Goal: Information Seeking & Learning: Find contact information

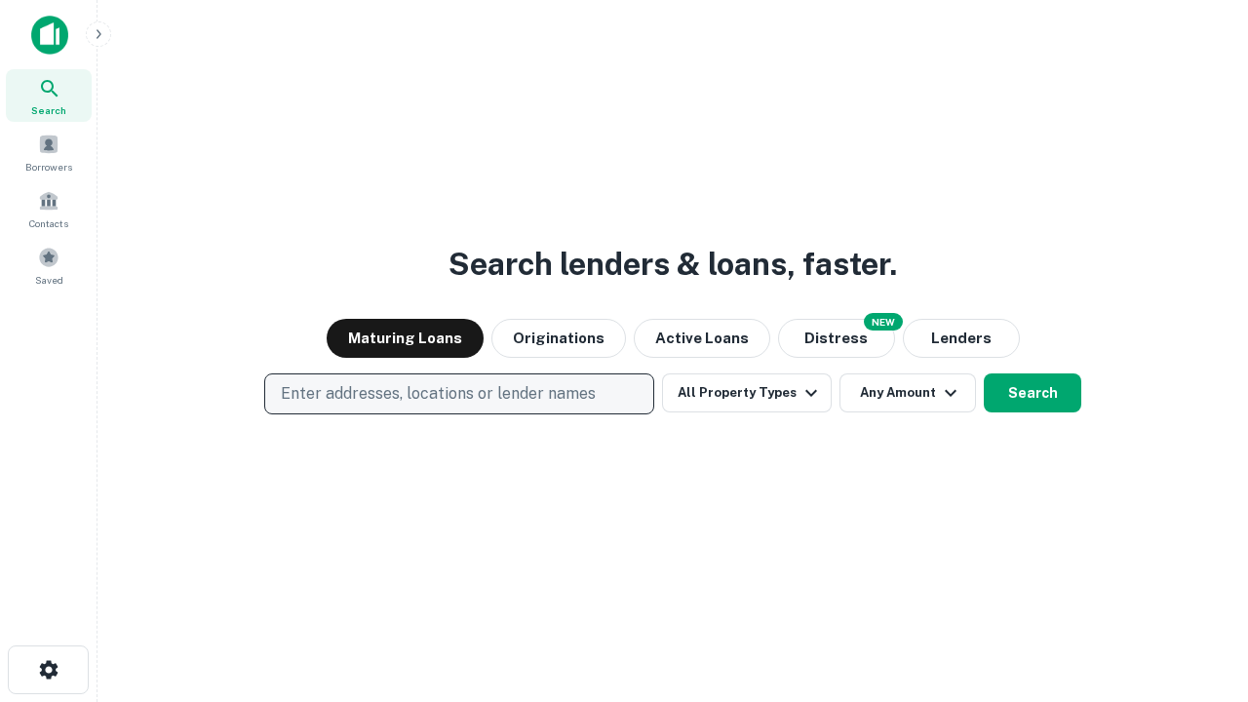
click at [458, 394] on p "Enter addresses, locations or lender names" at bounding box center [438, 393] width 315 height 23
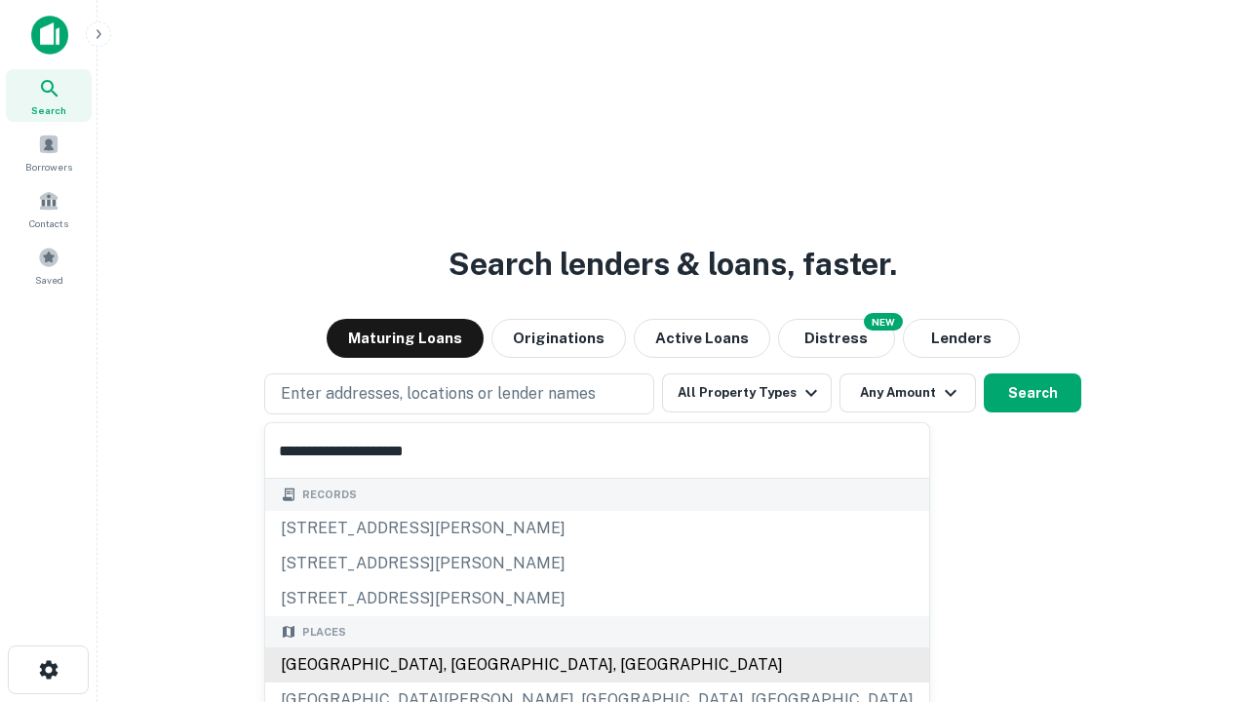
click at [466, 665] on div "Santa Monica, CA, USA" at bounding box center [597, 664] width 664 height 35
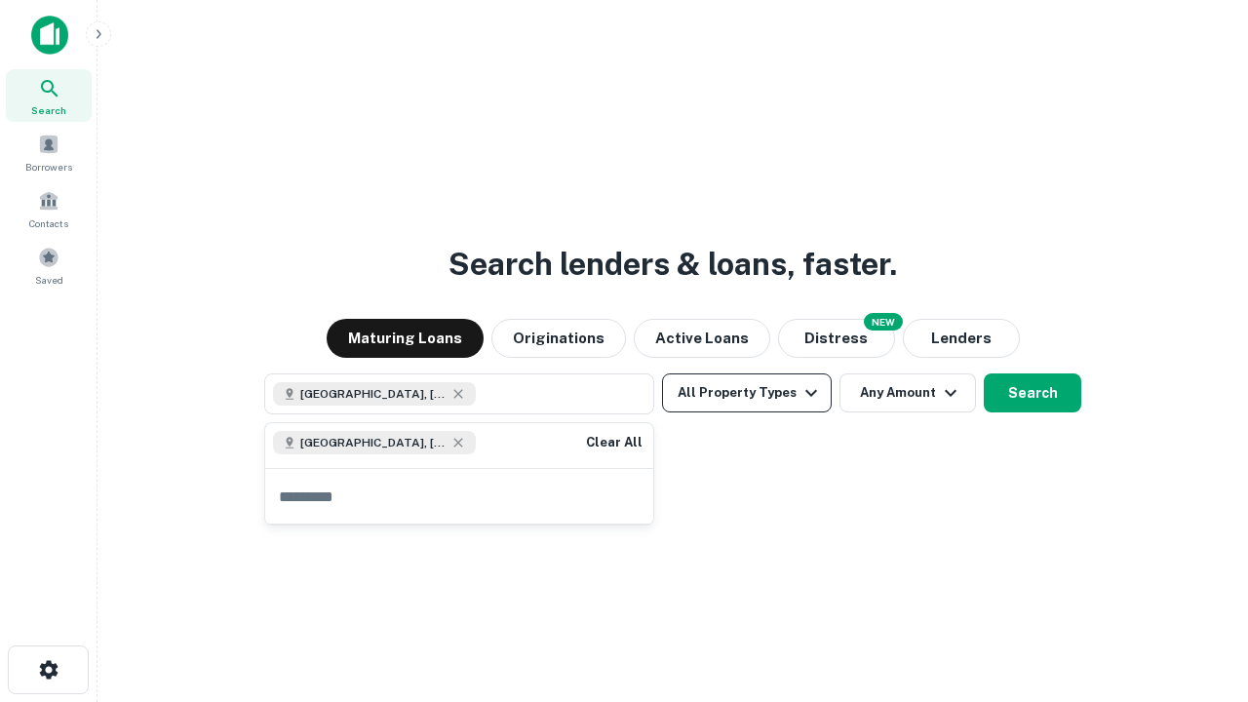
click at [747, 393] on button "All Property Types" at bounding box center [747, 392] width 170 height 39
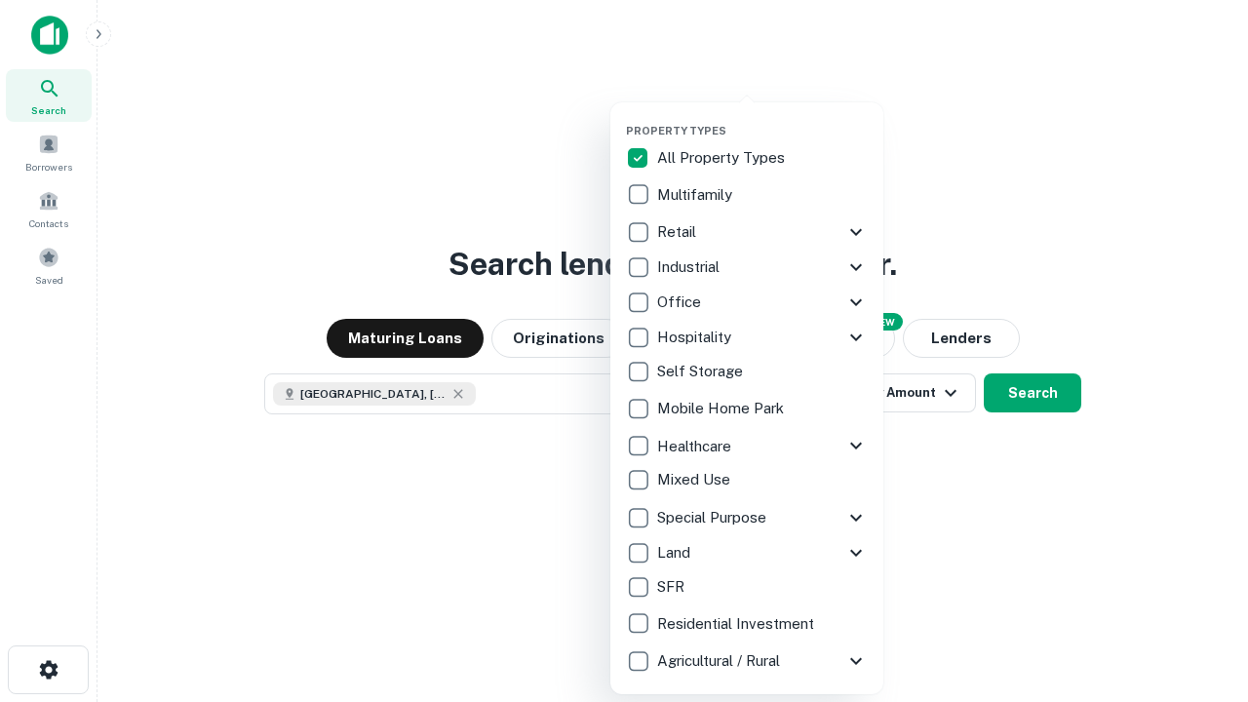
click at [763, 118] on button "button" at bounding box center [762, 118] width 273 height 1
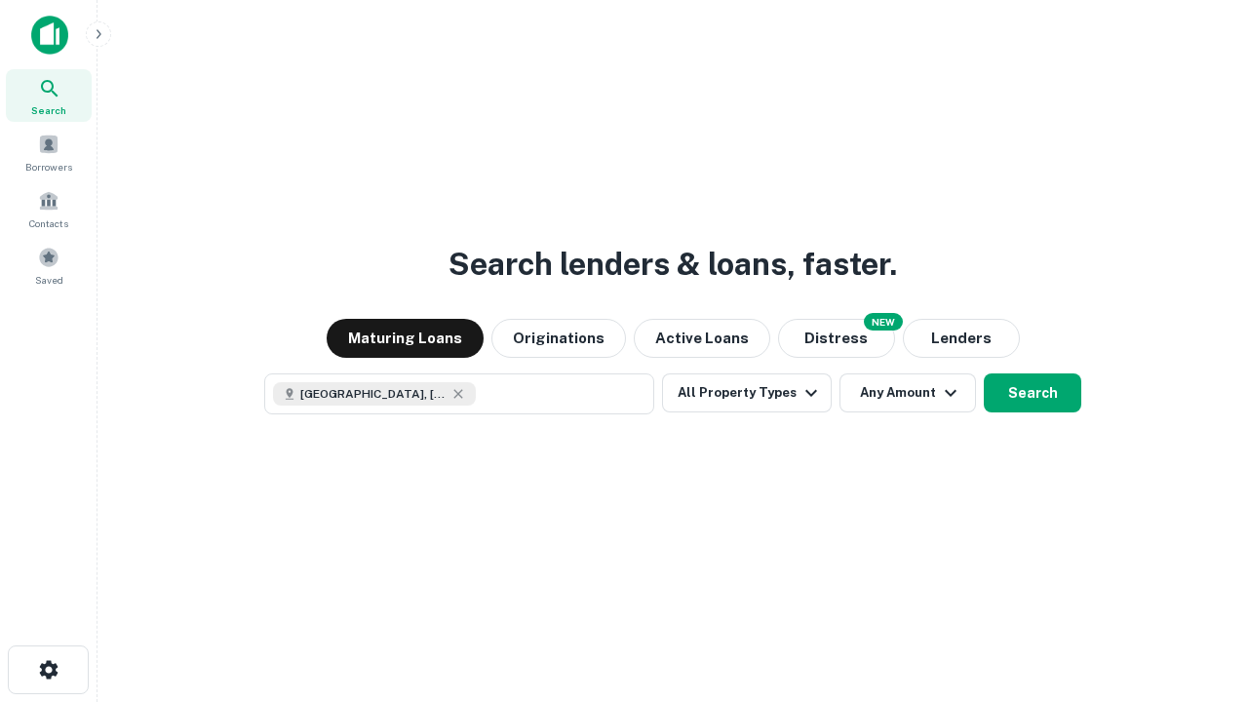
scroll to position [31, 0]
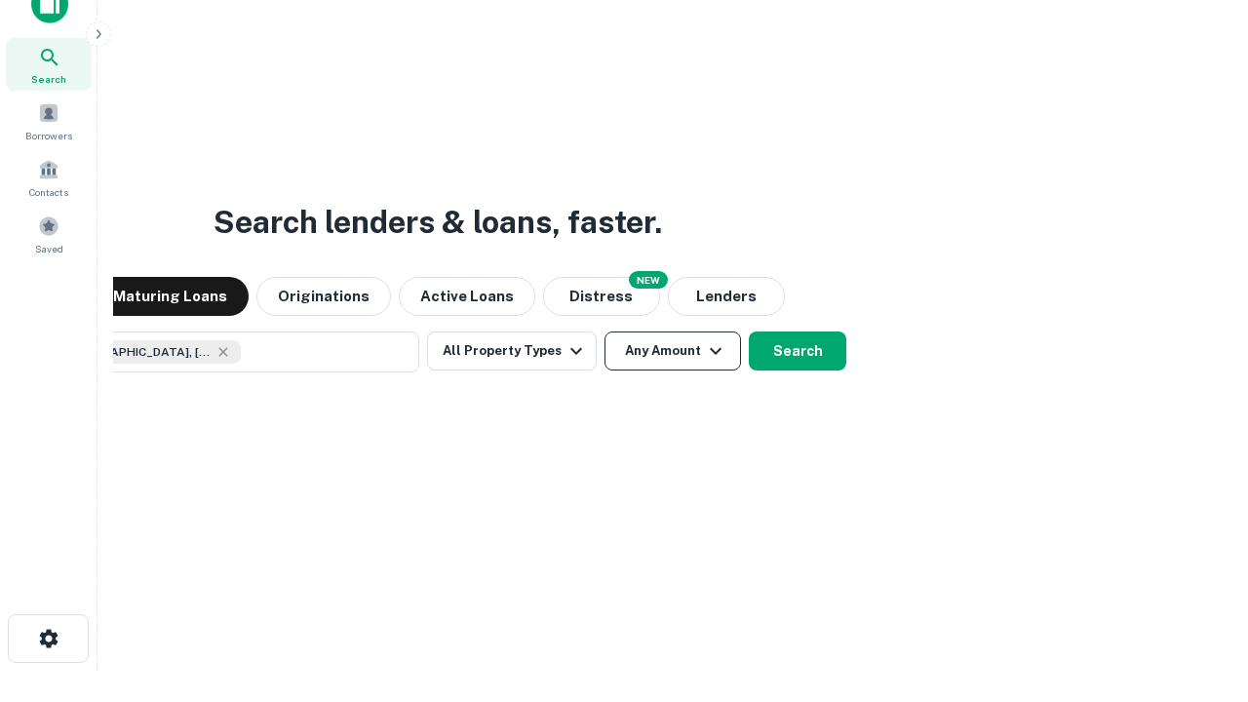
click at [605, 332] on button "Any Amount" at bounding box center [673, 351] width 137 height 39
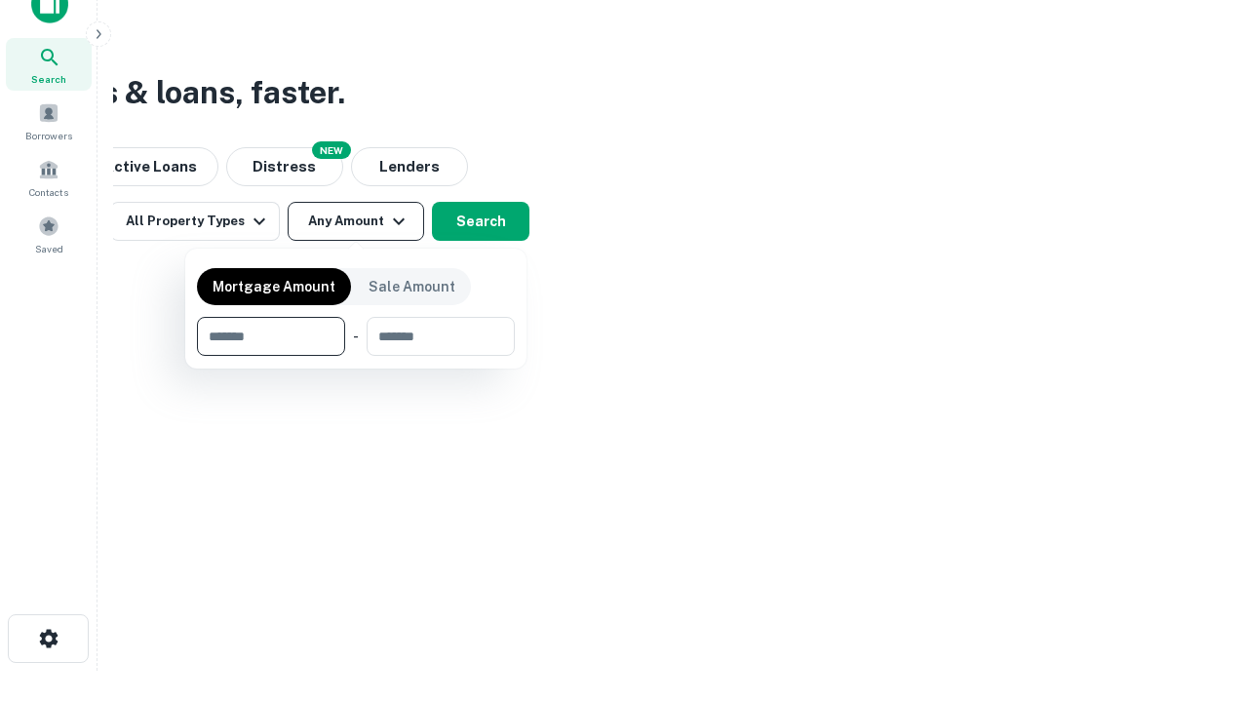
type input "*******"
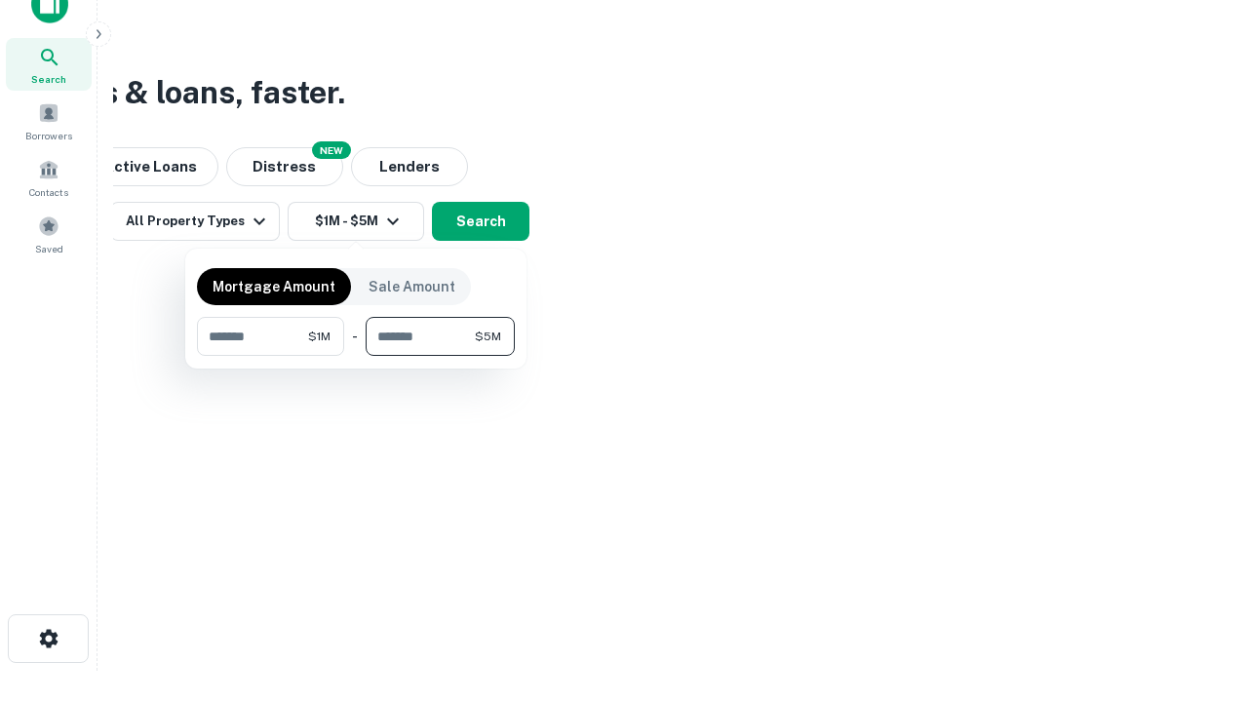
type input "*******"
click at [356, 356] on button "button" at bounding box center [356, 356] width 318 height 1
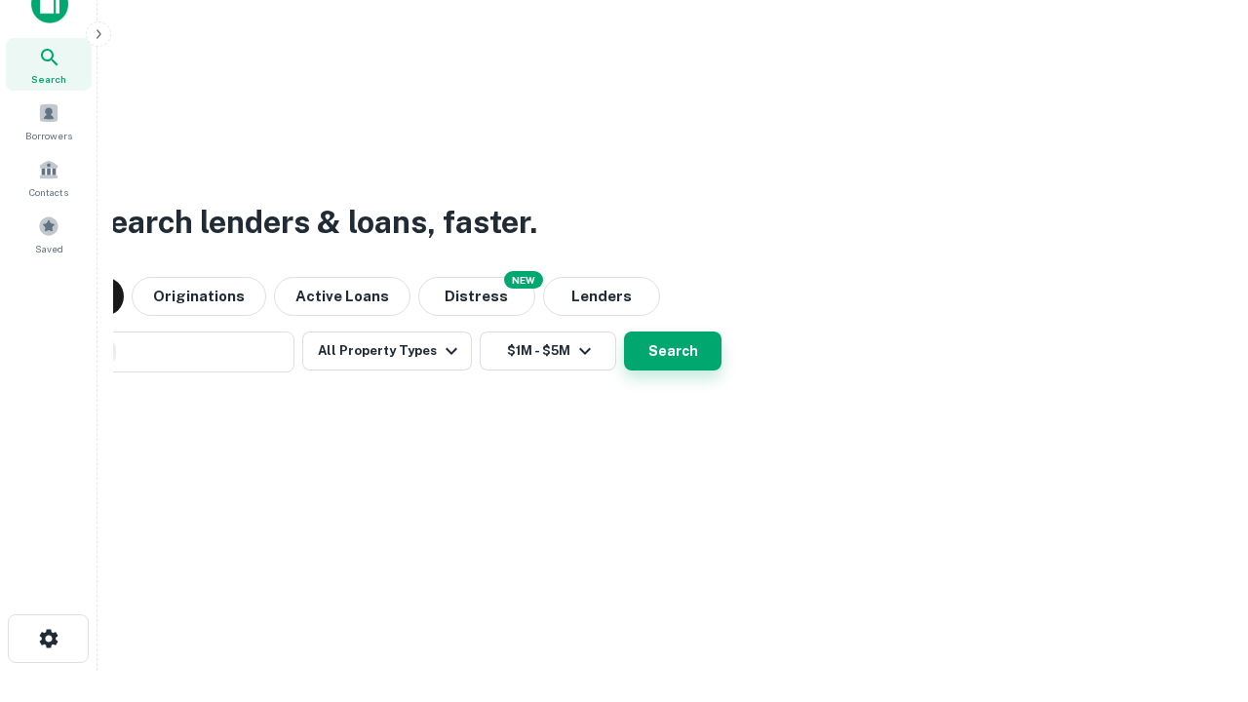
click at [624, 332] on button "Search" at bounding box center [673, 351] width 98 height 39
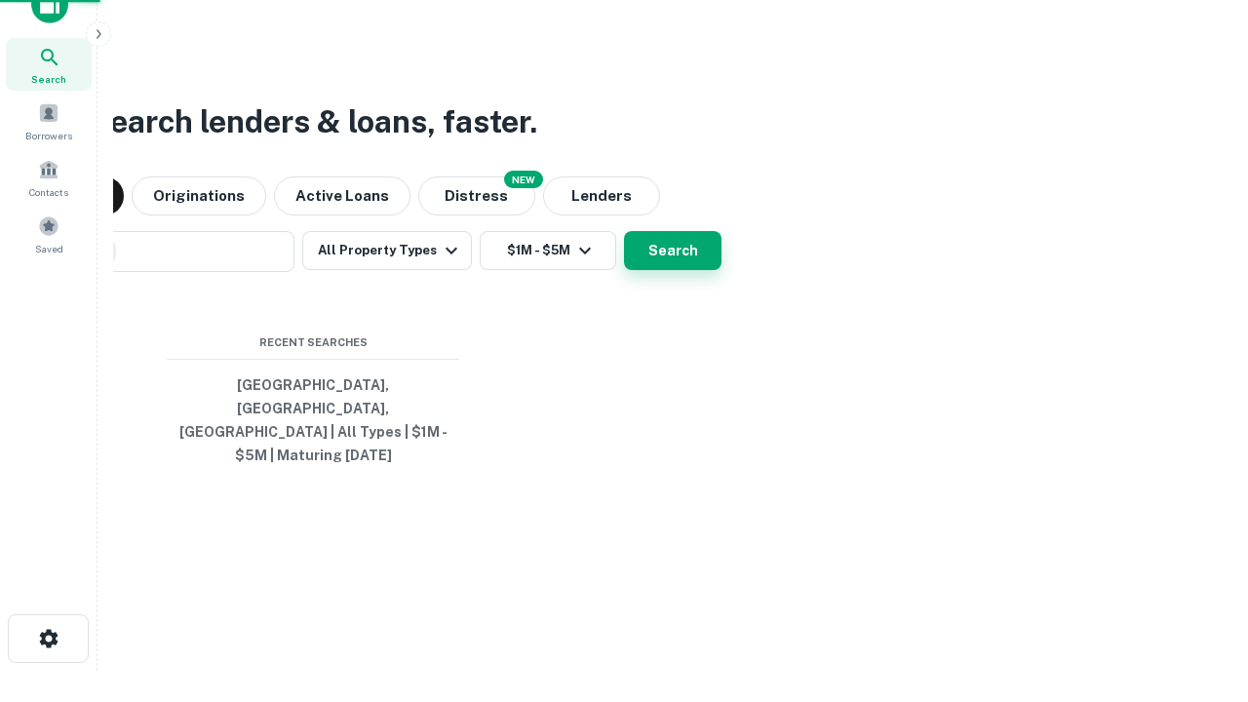
scroll to position [63, 552]
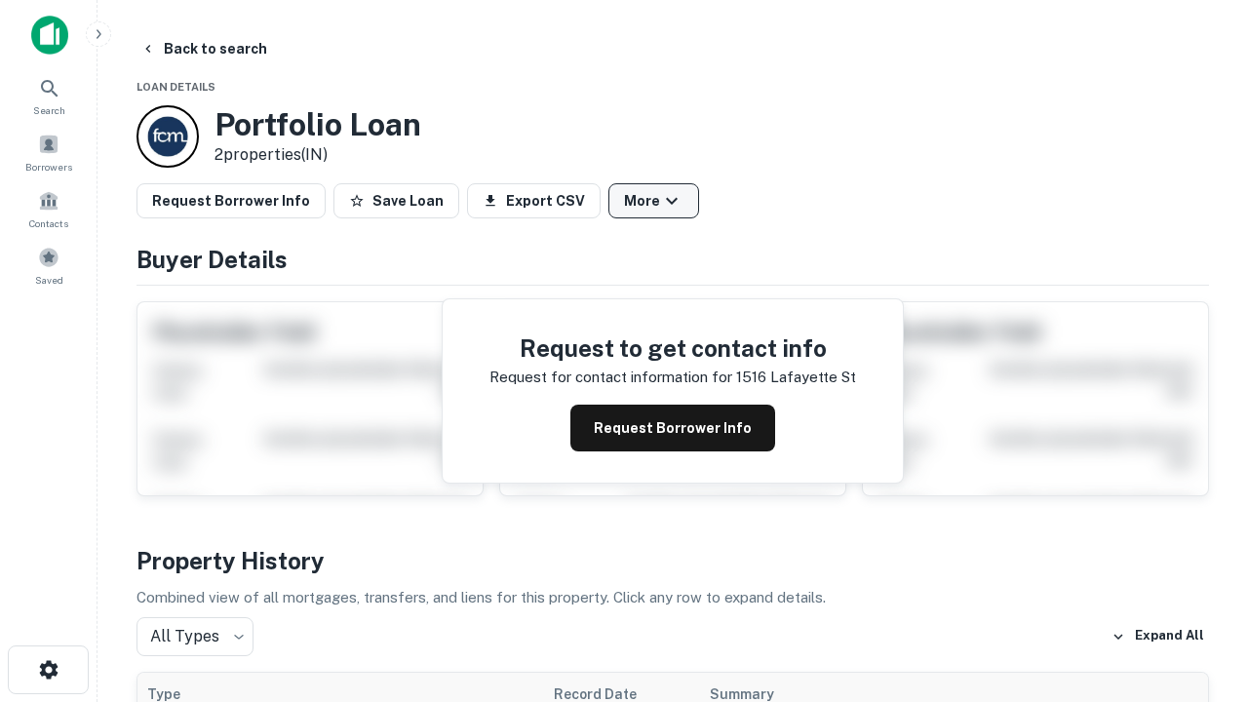
click at [653, 201] on button "More" at bounding box center [653, 200] width 91 height 35
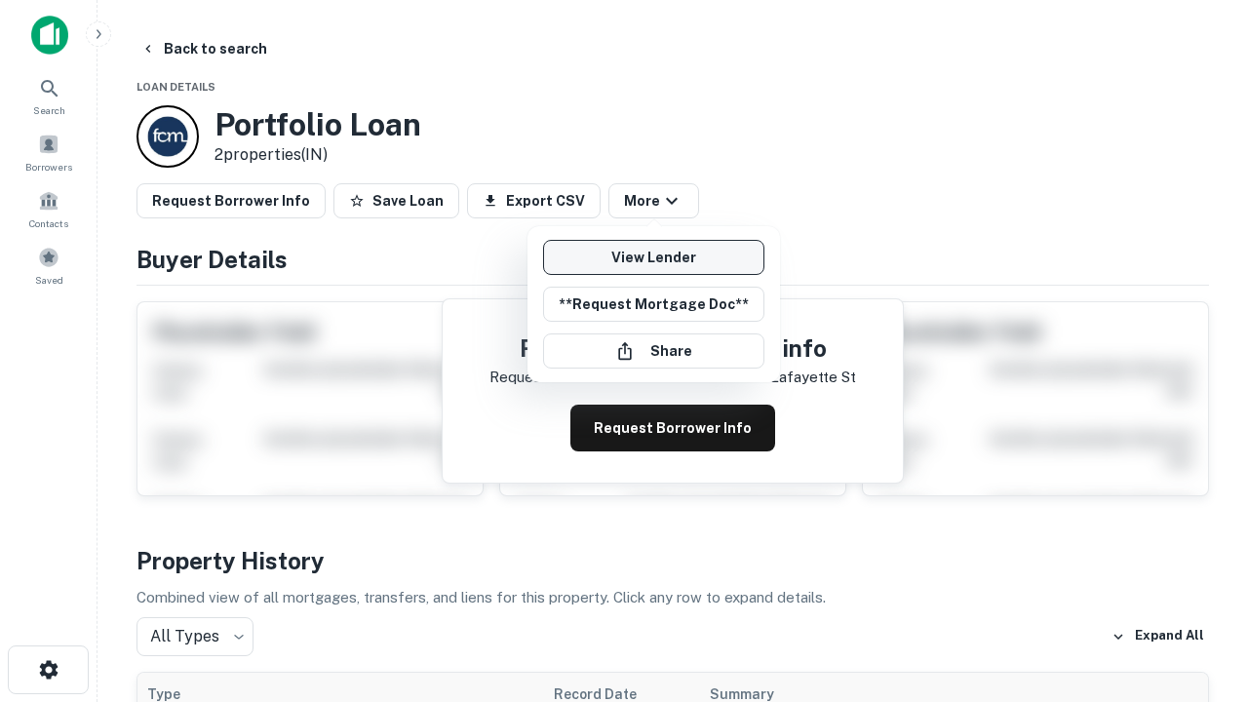
click at [653, 257] on link "View Lender" at bounding box center [653, 257] width 221 height 35
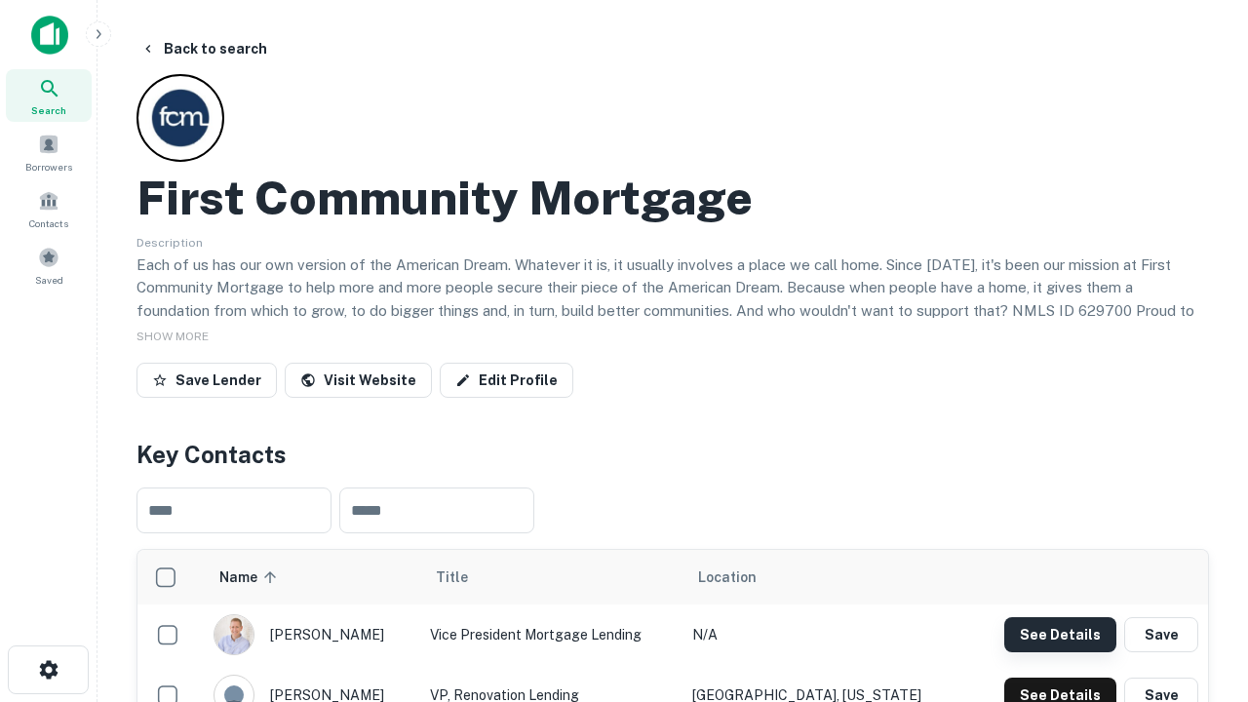
click at [1060, 634] on button "See Details" at bounding box center [1060, 634] width 112 height 35
